Goal: Information Seeking & Learning: Learn about a topic

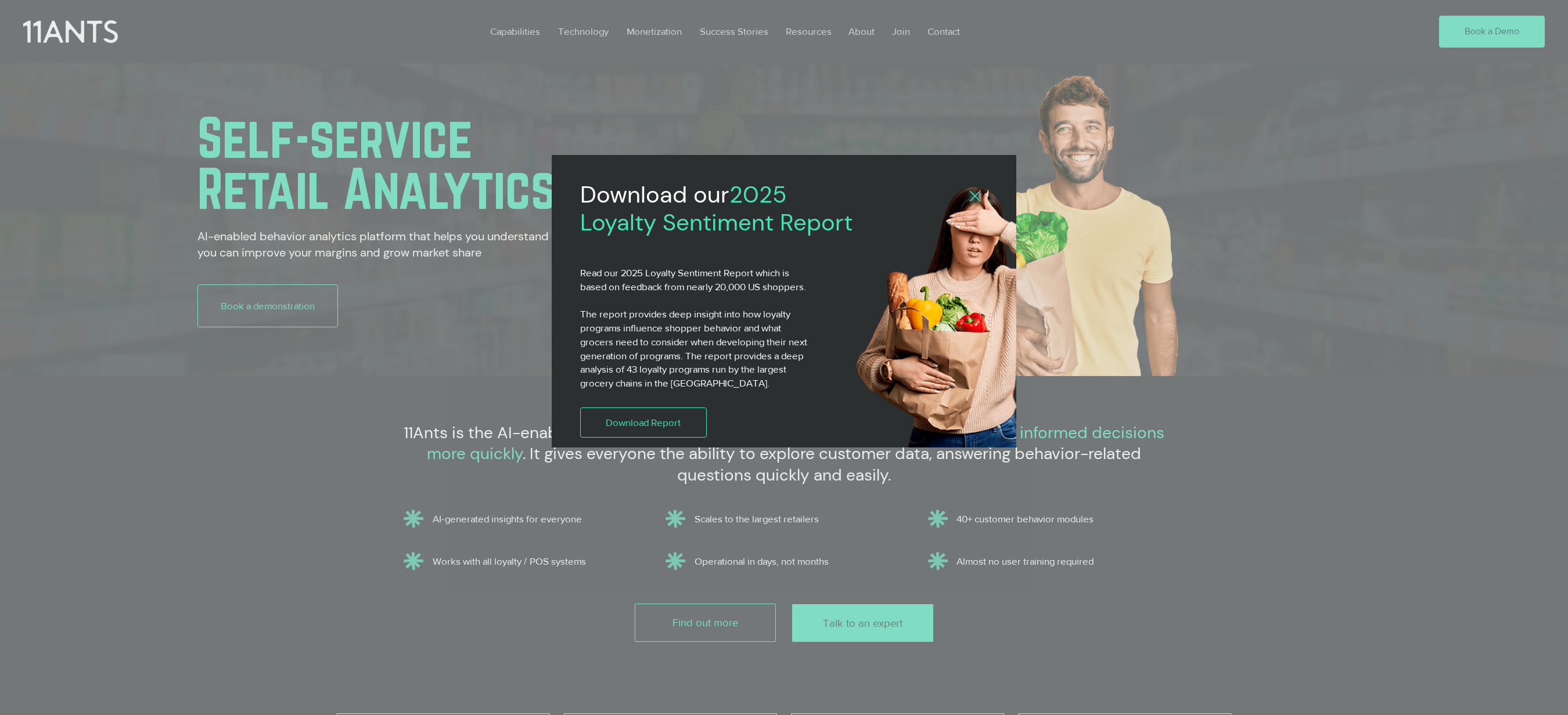
click at [975, 193] on icon "Back to site" at bounding box center [976, 196] width 11 height 11
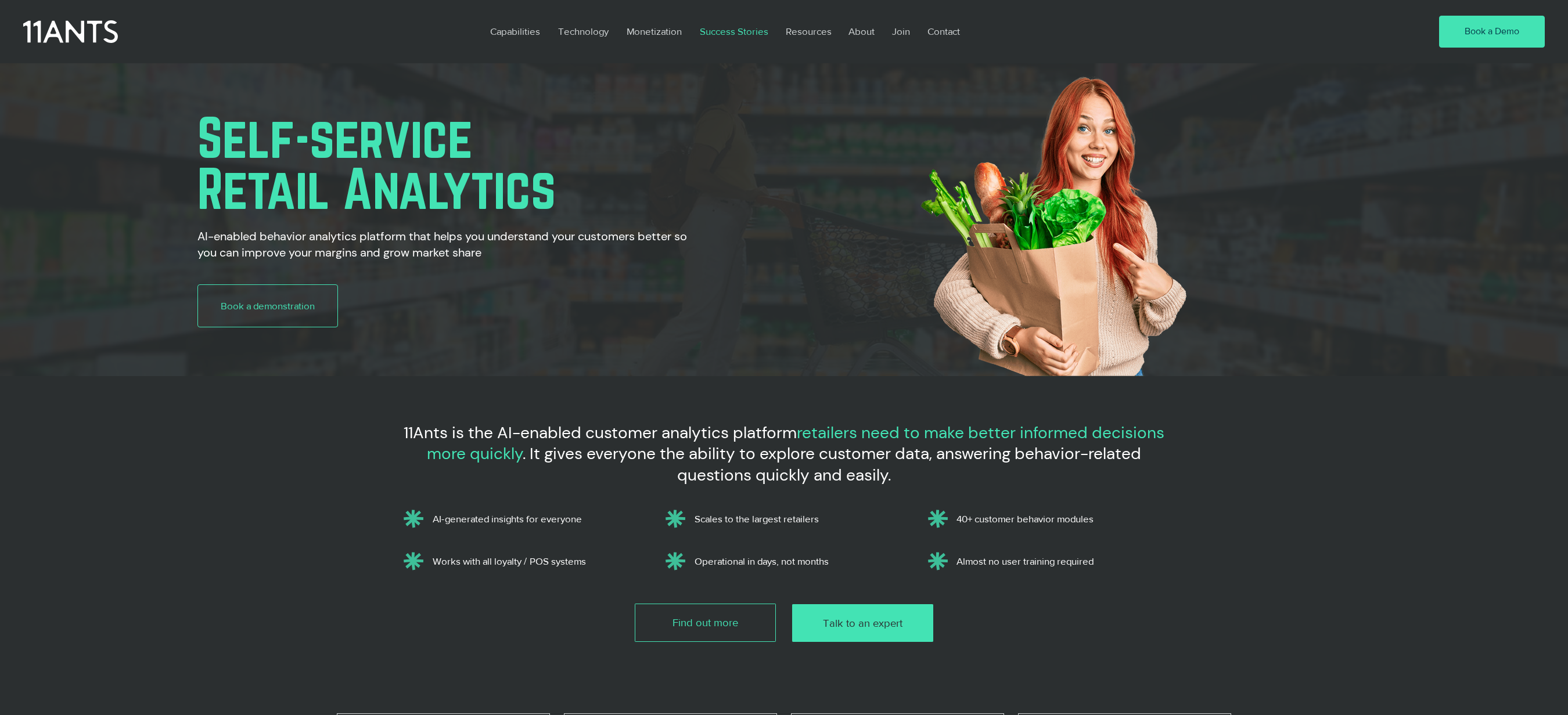
click at [732, 29] on p "Success Stories" at bounding box center [734, 31] width 81 height 27
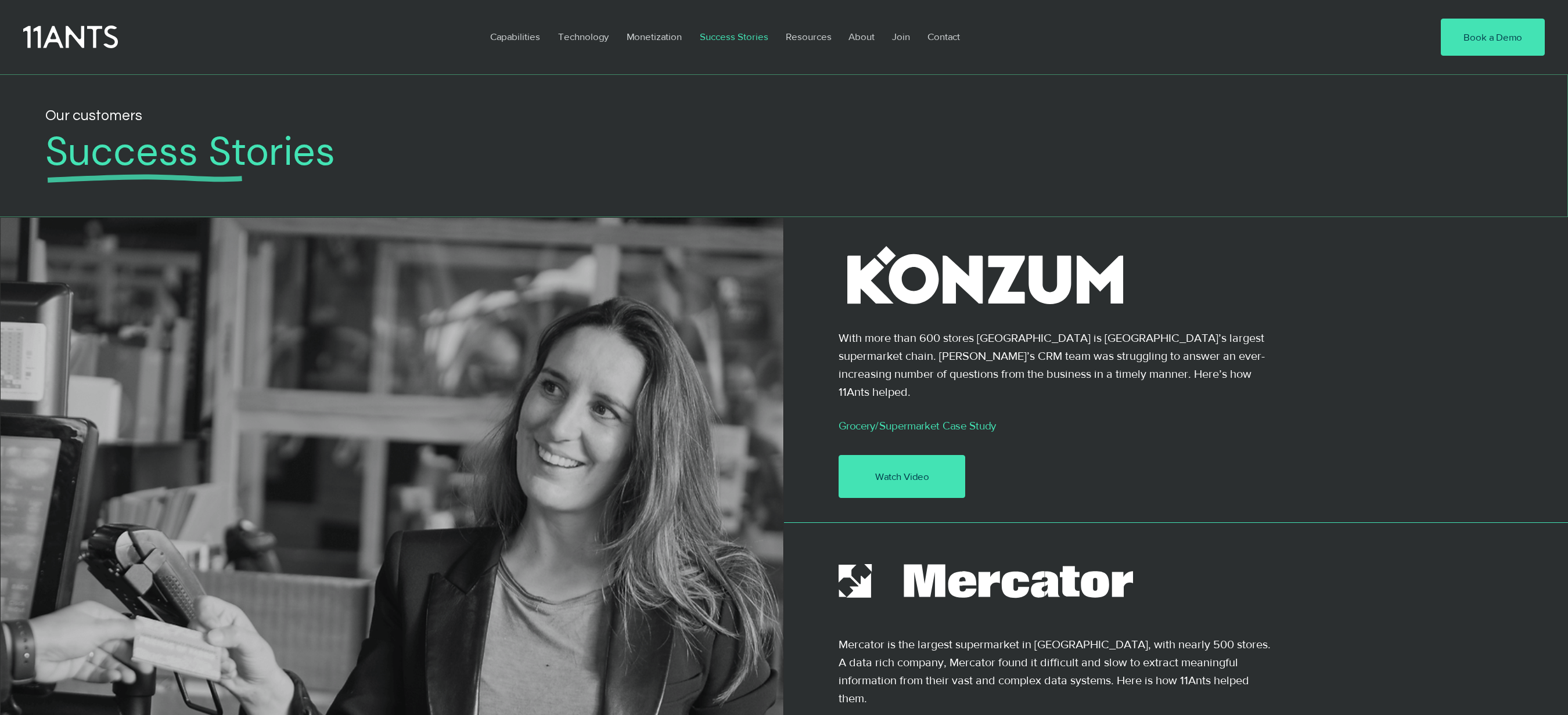
click at [908, 455] on link "Watch Video" at bounding box center [901, 476] width 127 height 43
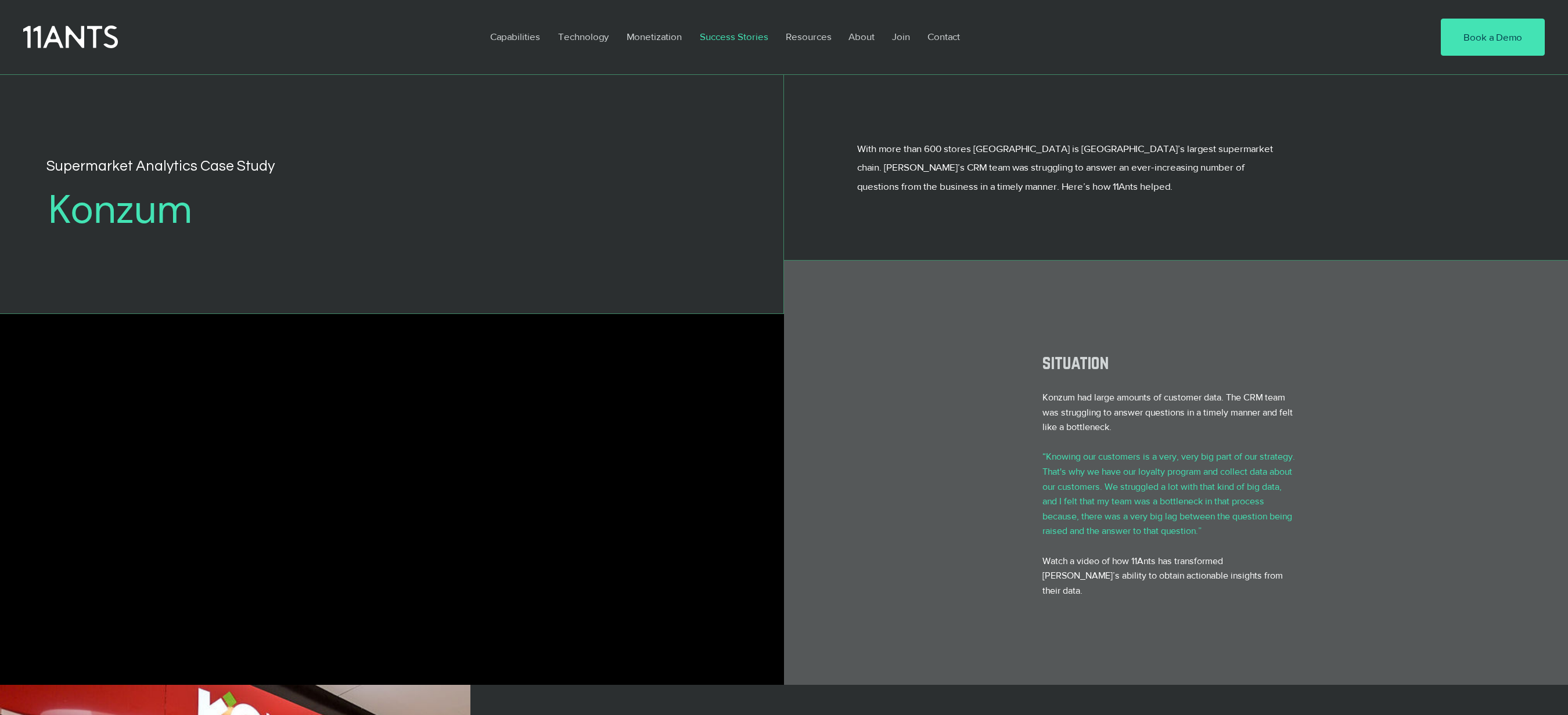
click at [745, 31] on p "Success Stories" at bounding box center [734, 36] width 81 height 27
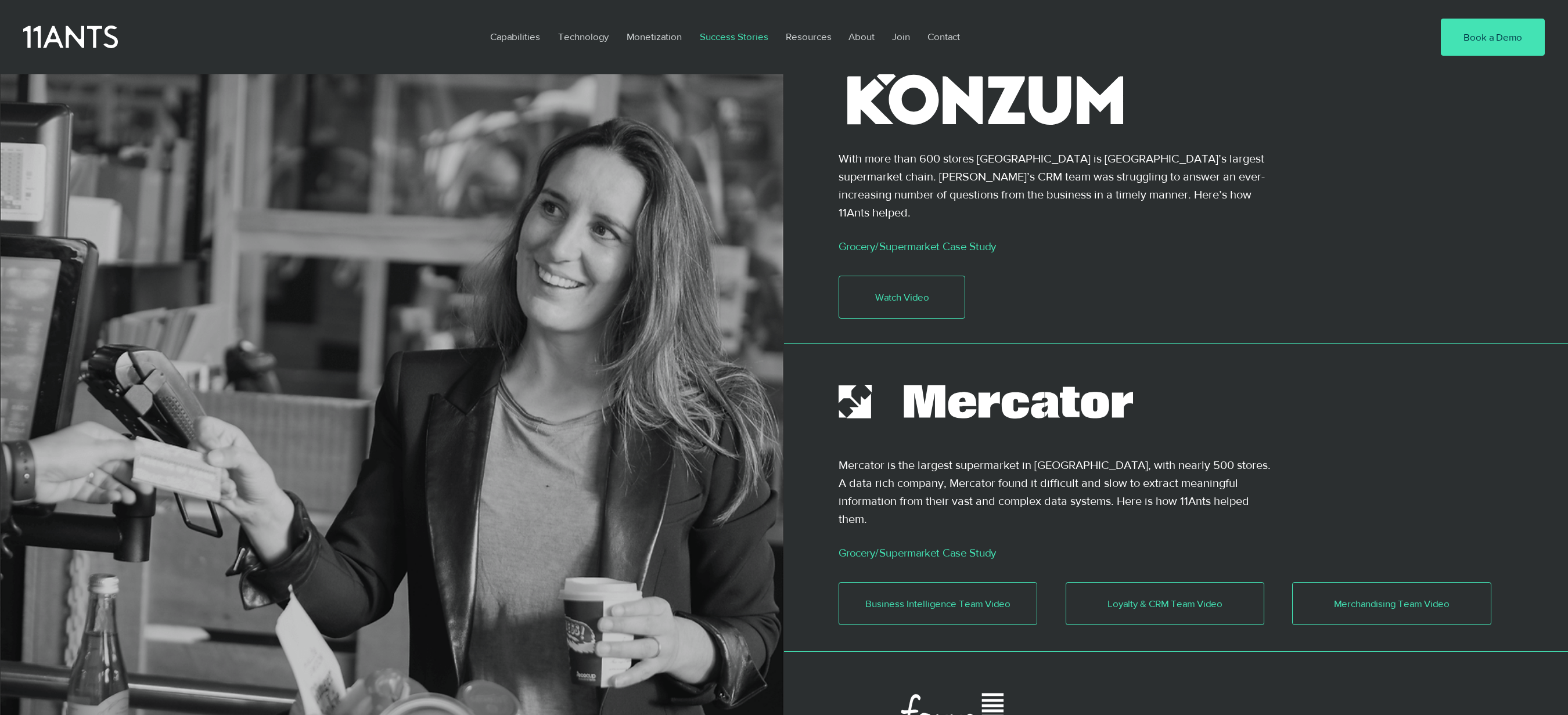
scroll to position [180, 0]
click at [965, 391] on icon at bounding box center [961, 404] width 29 height 27
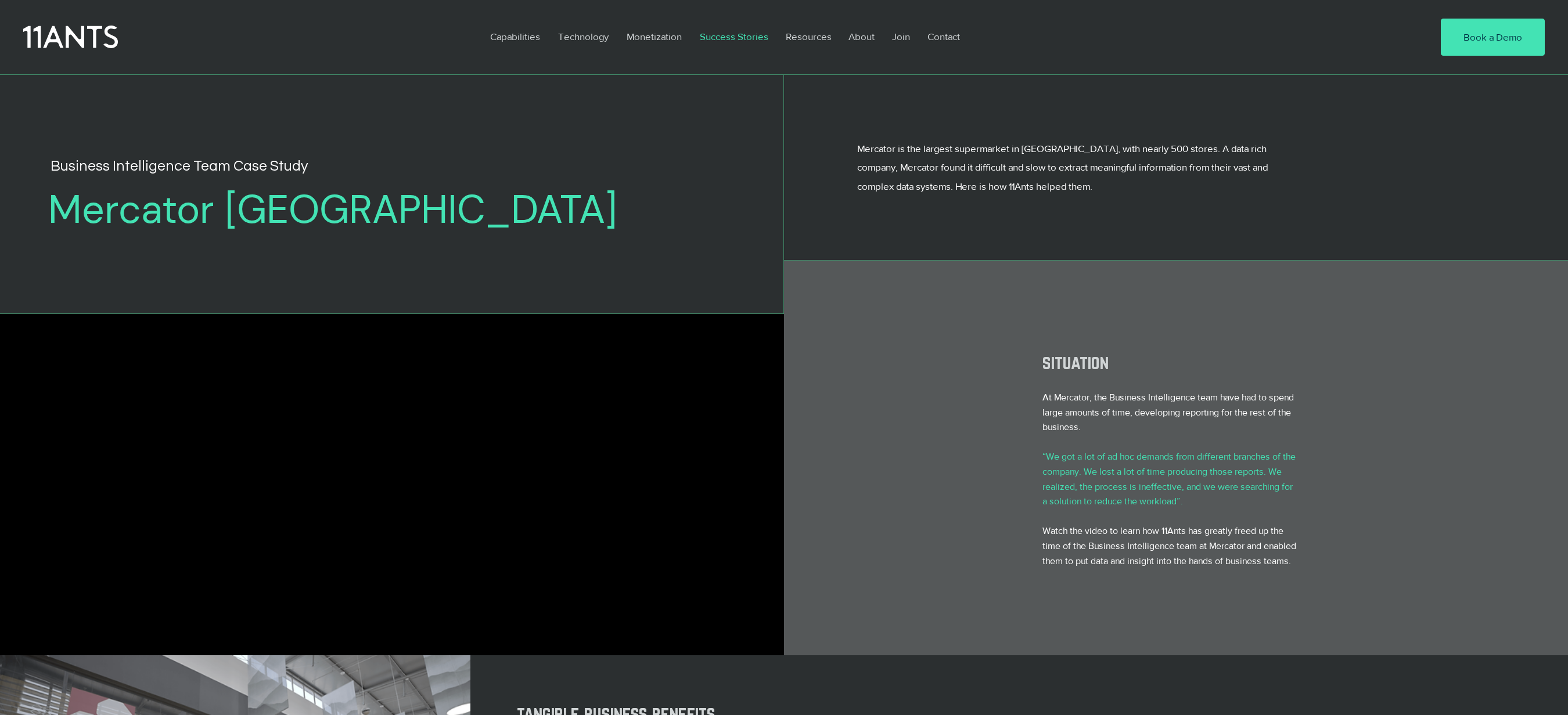
click at [746, 37] on p "Success Stories" at bounding box center [734, 36] width 81 height 27
